Goal: Task Accomplishment & Management: Complete application form

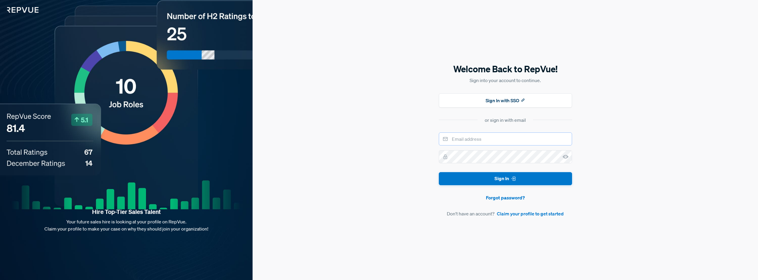
click at [473, 143] on input "email" at bounding box center [505, 138] width 133 height 13
type input "[EMAIL_ADDRESS][DOMAIN_NAME]"
click at [525, 215] on link "Claim your profile to get started" at bounding box center [530, 213] width 67 height 7
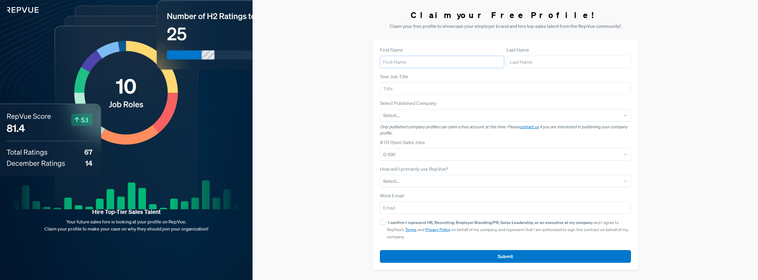
click at [432, 65] on input "text" at bounding box center [442, 62] width 124 height 12
type input "[PERSON_NAME]"
type input "[EMAIL_ADDRESS][DOMAIN_NAME]"
click at [435, 89] on input "text" at bounding box center [505, 88] width 251 height 12
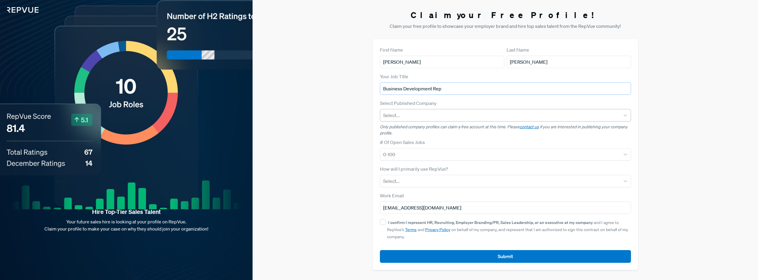
type input "Business Development Rep"
click at [452, 118] on div at bounding box center [500, 115] width 234 height 8
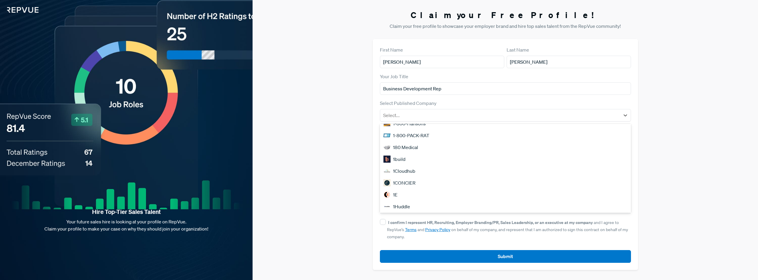
scroll to position [62, 0]
click at [473, 166] on div "15Five" at bounding box center [505, 164] width 251 height 12
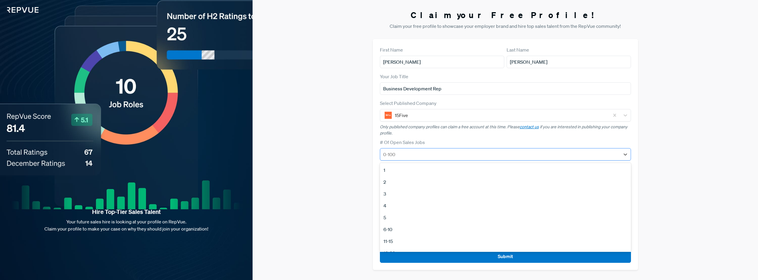
click at [477, 149] on div "0-100" at bounding box center [500, 154] width 240 height 11
click at [366, 142] on div "Claim your Free Profile! Claim your free profile to showcase your employer bran…" at bounding box center [506, 140] width 506 height 280
